Goal: Task Accomplishment & Management: Manage account settings

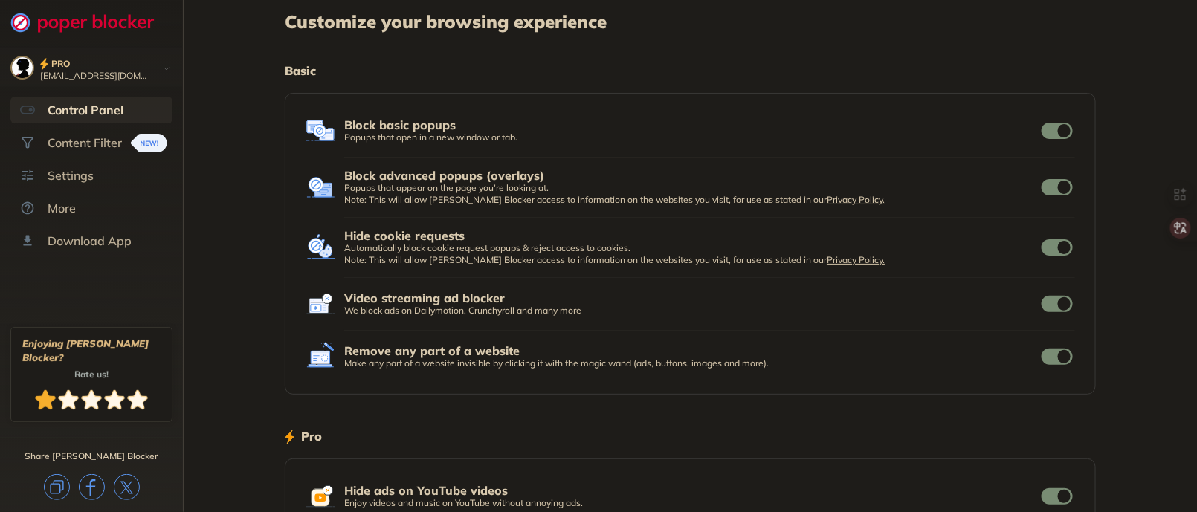
click at [45, 399] on div at bounding box center [45, 400] width 21 height 21
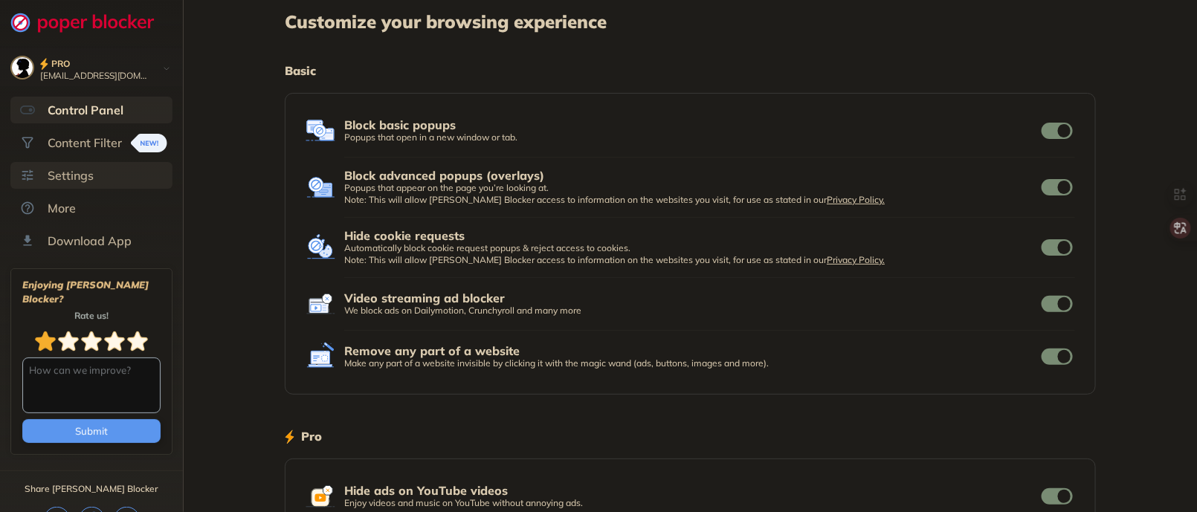
click at [74, 176] on div "Settings" at bounding box center [71, 175] width 46 height 15
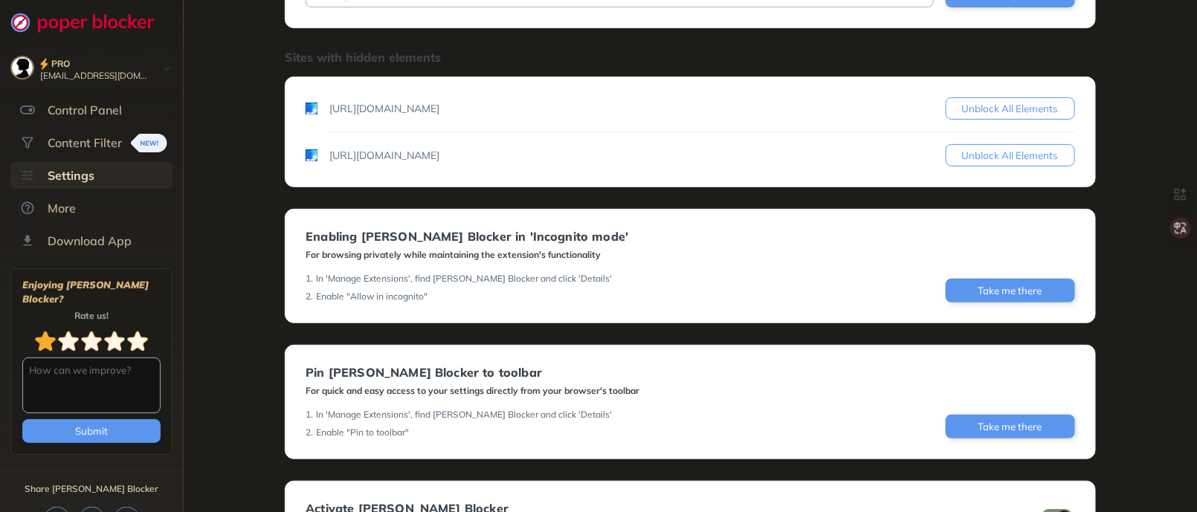
scroll to position [186, 0]
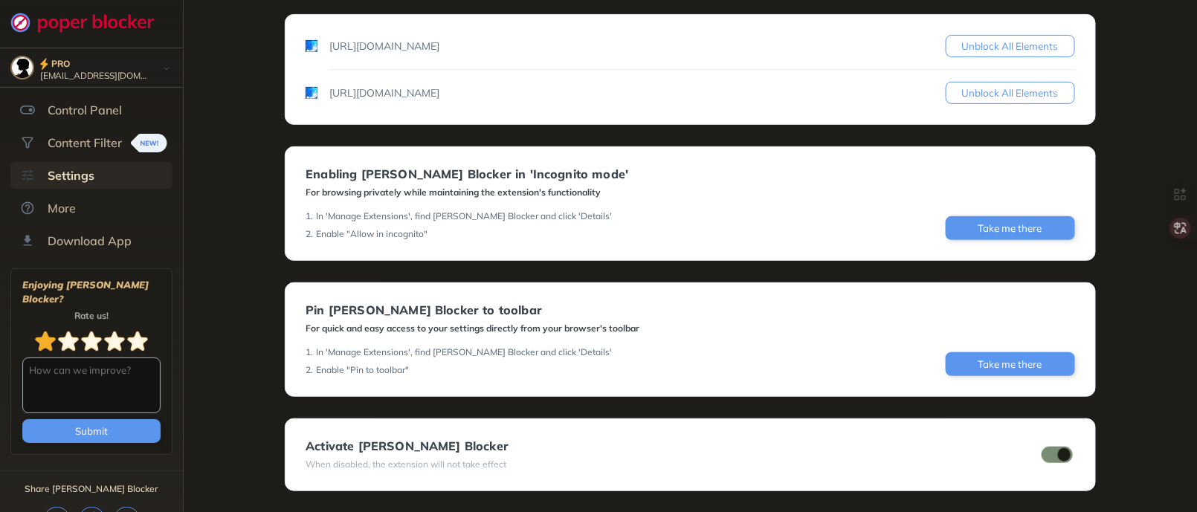
click at [82, 64] on div "PRO" at bounding box center [95, 63] width 110 height 15
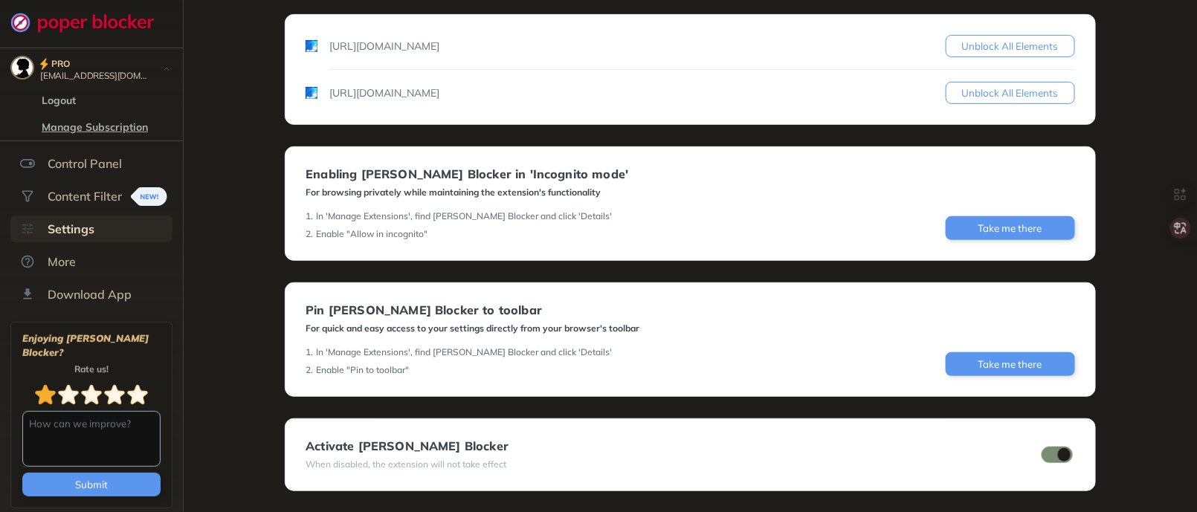
click at [74, 126] on button "Manage Subscription" at bounding box center [94, 127] width 115 height 15
click at [90, 123] on button "Manage Subscription" at bounding box center [94, 127] width 115 height 15
click at [60, 120] on button "Manage Subscription" at bounding box center [94, 127] width 115 height 15
click at [85, 228] on div "Settings" at bounding box center [71, 229] width 47 height 15
click at [57, 262] on div "More" at bounding box center [62, 261] width 28 height 15
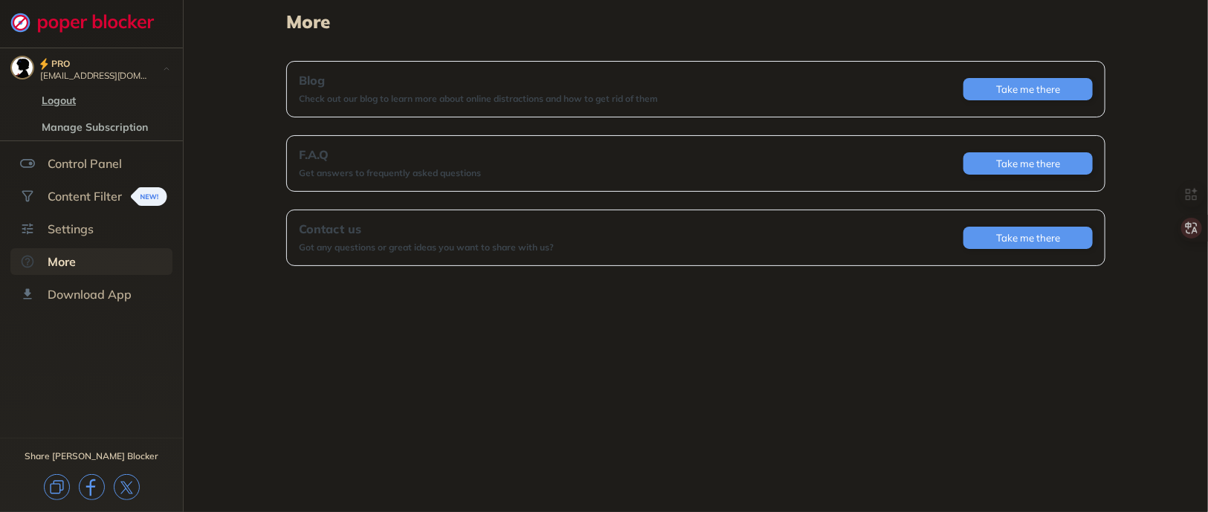
click at [56, 94] on button "Logout" at bounding box center [58, 100] width 43 height 15
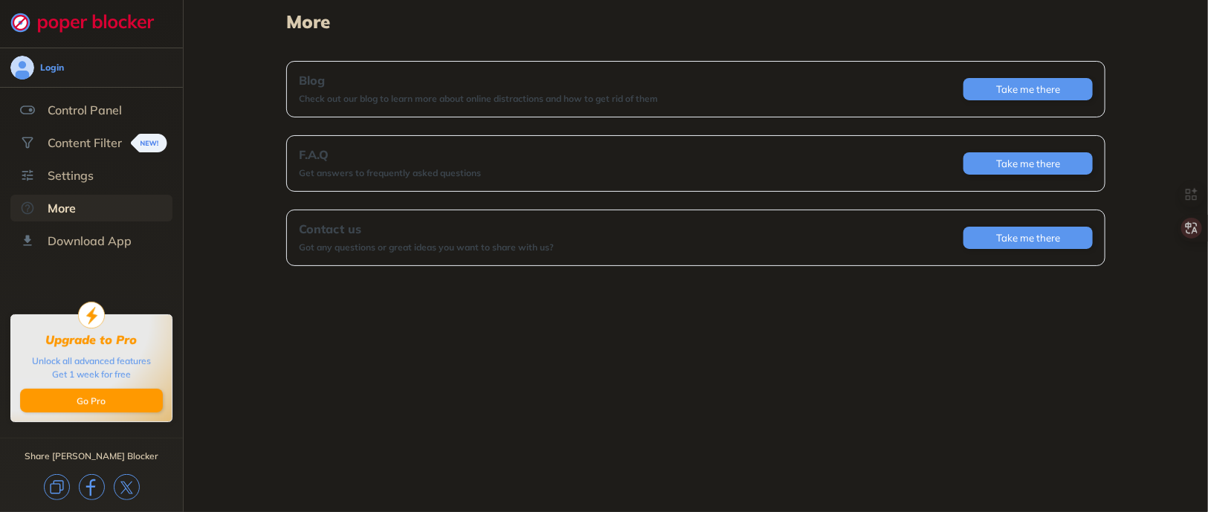
click at [891, 390] on div "More Blog Check out our blog to learn more about online distractions and how to…" at bounding box center [696, 256] width 1024 height 512
